Goal: Task Accomplishment & Management: Manage account settings

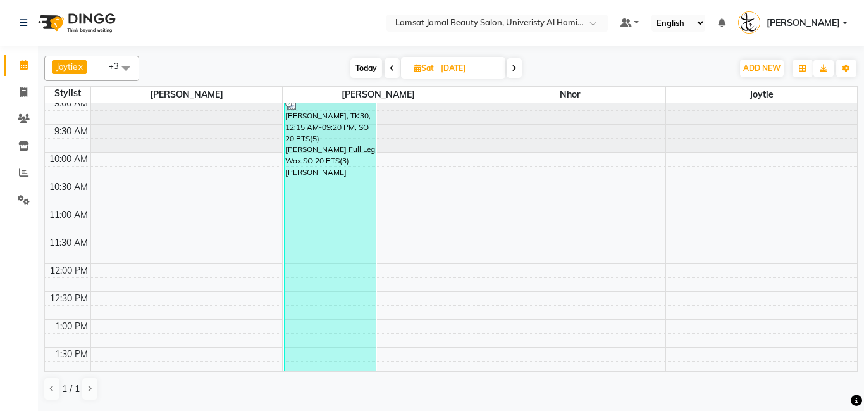
scroll to position [6, 0]
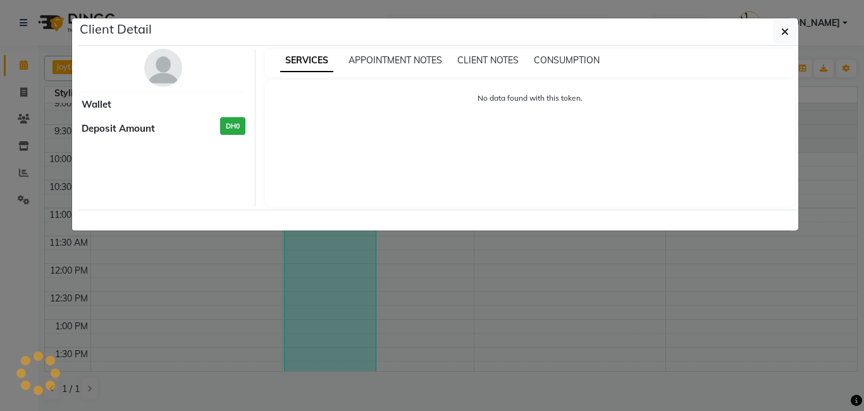
select select "3"
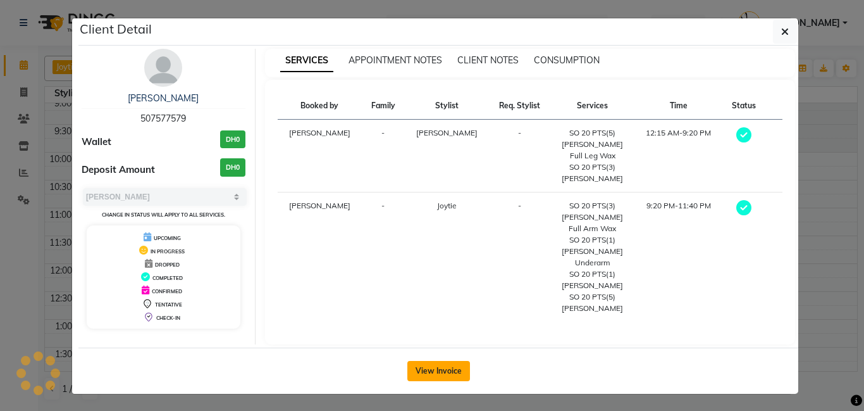
click at [456, 361] on button "View Invoice" at bounding box center [438, 371] width 63 height 20
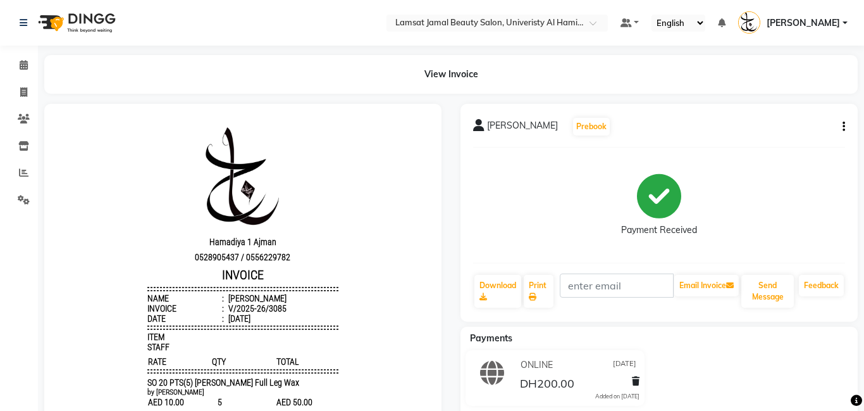
click at [845, 127] on icon "button" at bounding box center [844, 127] width 3 height 1
click at [802, 139] on div "Edit Item Staff" at bounding box center [781, 135] width 87 height 16
select select
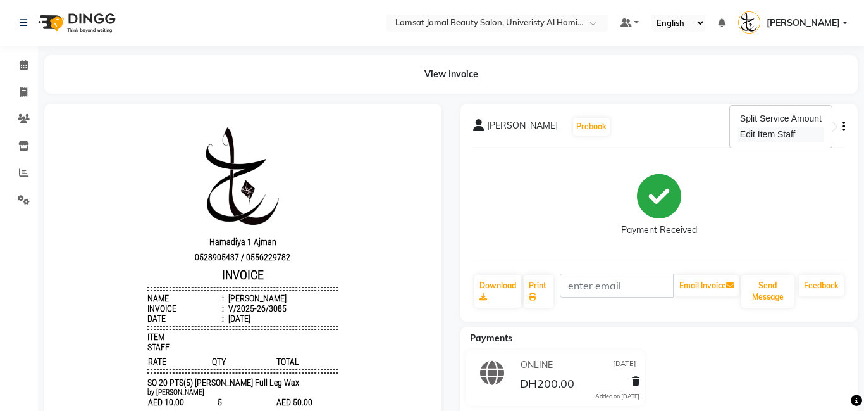
select select
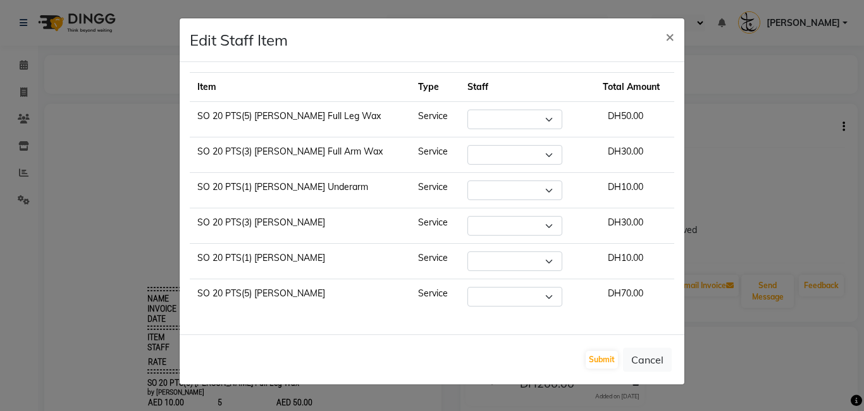
select select "79901"
select select "79902"
select select "79908"
select select "79902"
select select "79908"
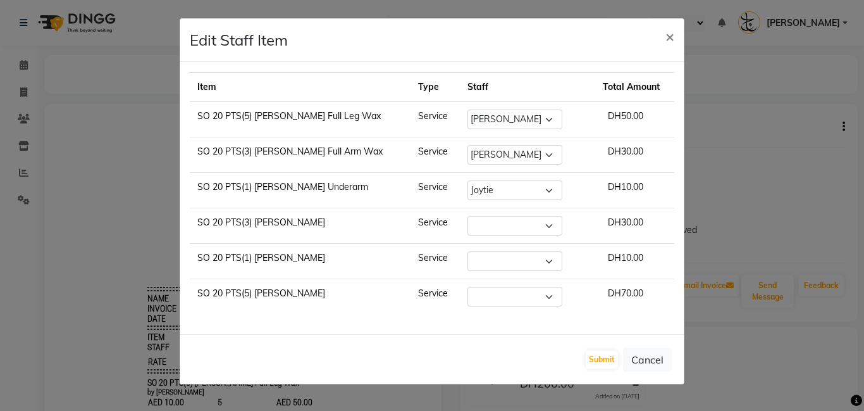
select select "79908"
click at [669, 32] on span "×" at bounding box center [670, 36] width 9 height 19
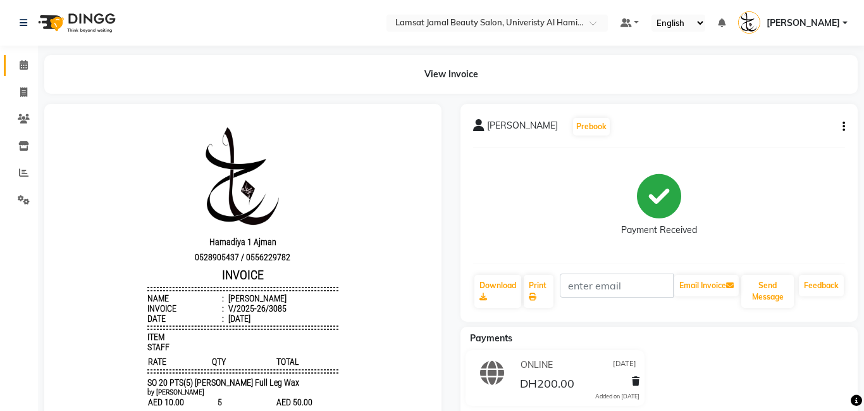
click at [9, 68] on link "Calendar" at bounding box center [19, 65] width 30 height 21
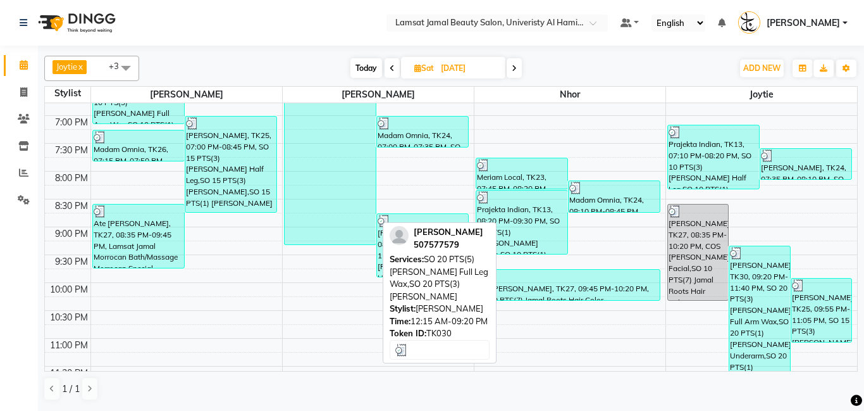
scroll to position [567, 0]
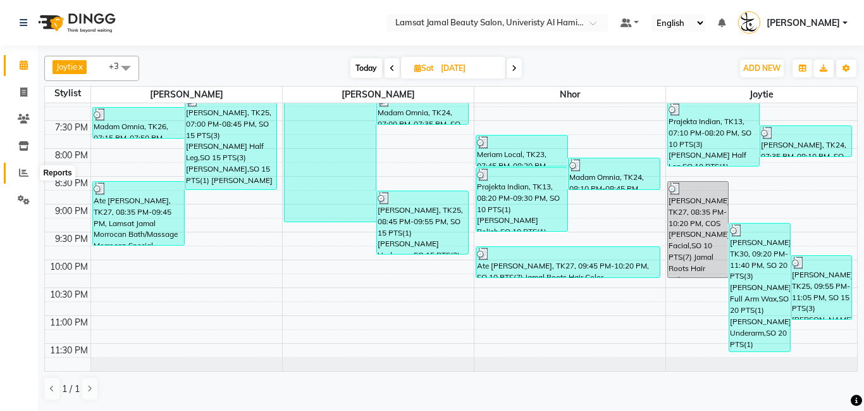
click at [30, 177] on span at bounding box center [24, 173] width 22 height 15
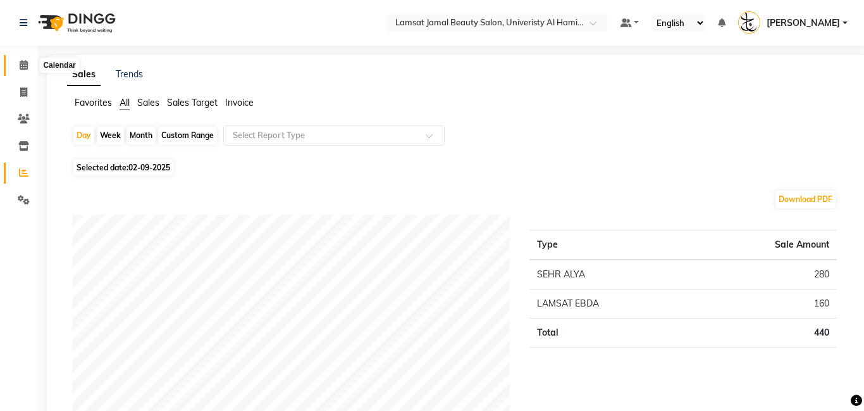
click at [25, 59] on span at bounding box center [24, 65] width 22 height 15
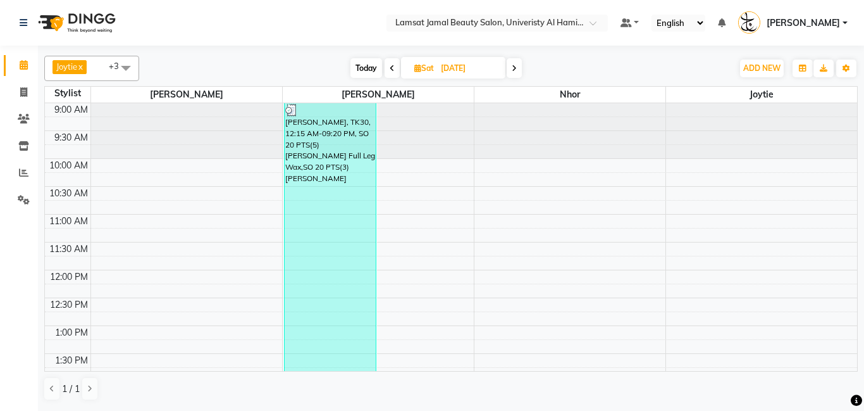
click at [520, 65] on span at bounding box center [514, 68] width 15 height 20
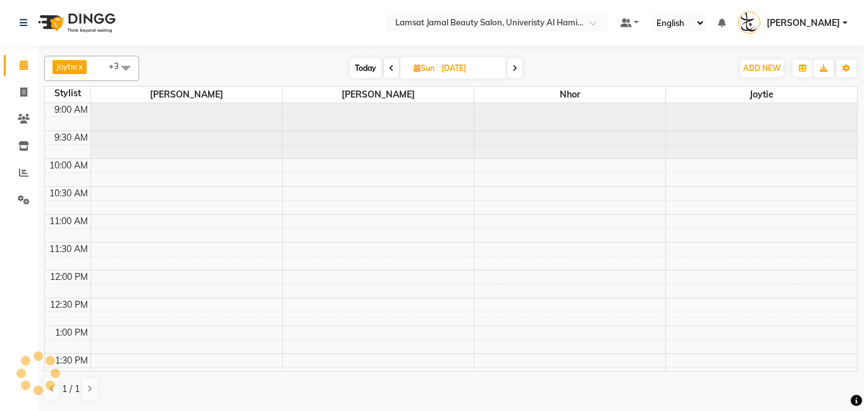
scroll to position [390, 0]
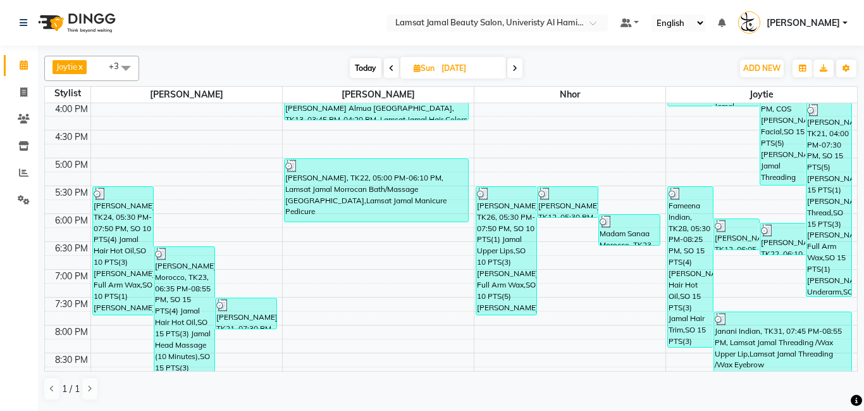
click at [521, 69] on span at bounding box center [514, 68] width 15 height 20
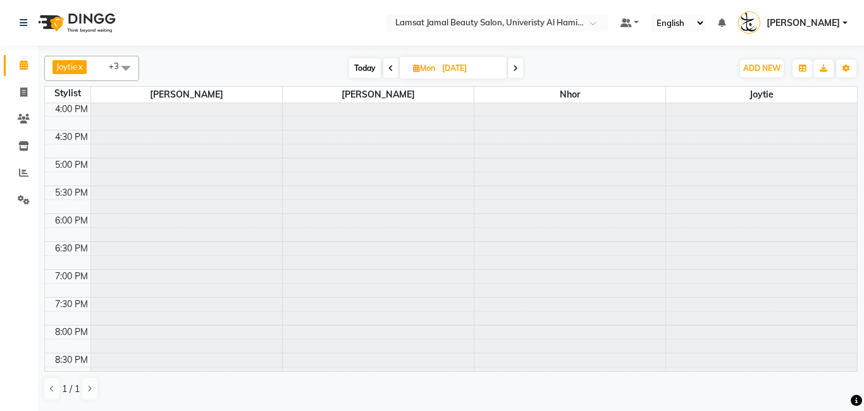
scroll to position [0, 0]
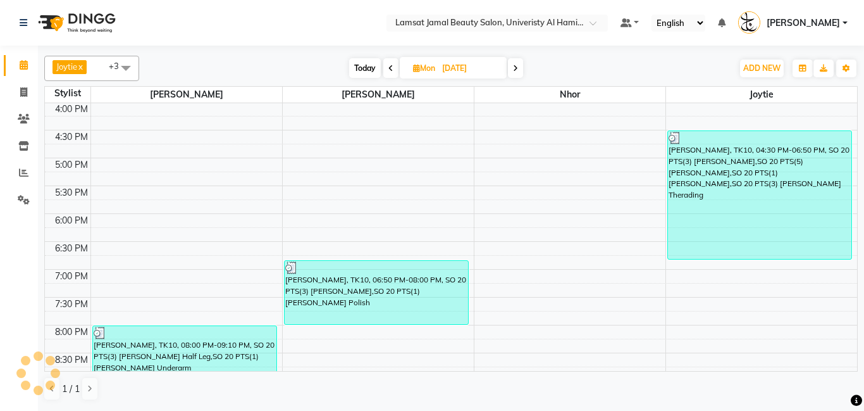
click at [521, 69] on span at bounding box center [515, 68] width 15 height 20
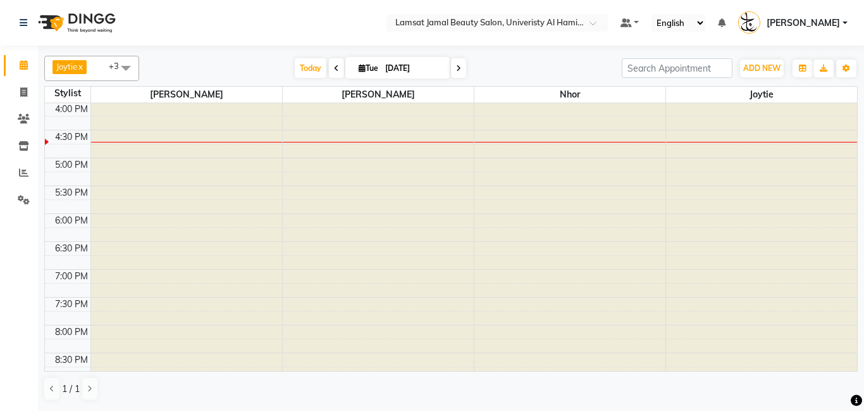
type input "02-09-2025"
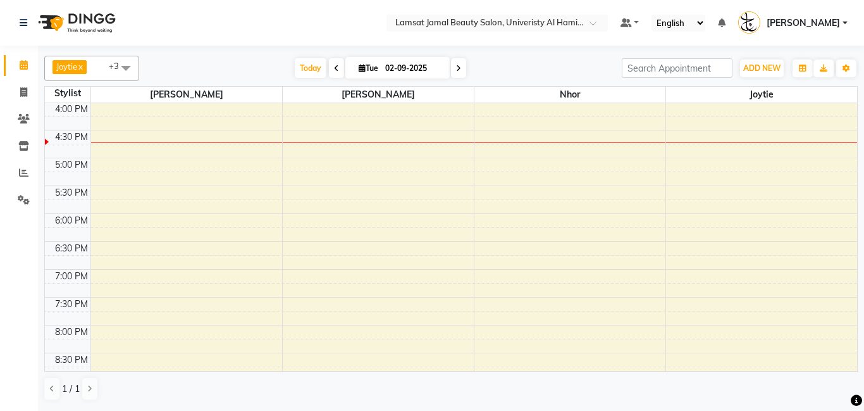
scroll to position [390, 0]
